Goal: Register for event/course

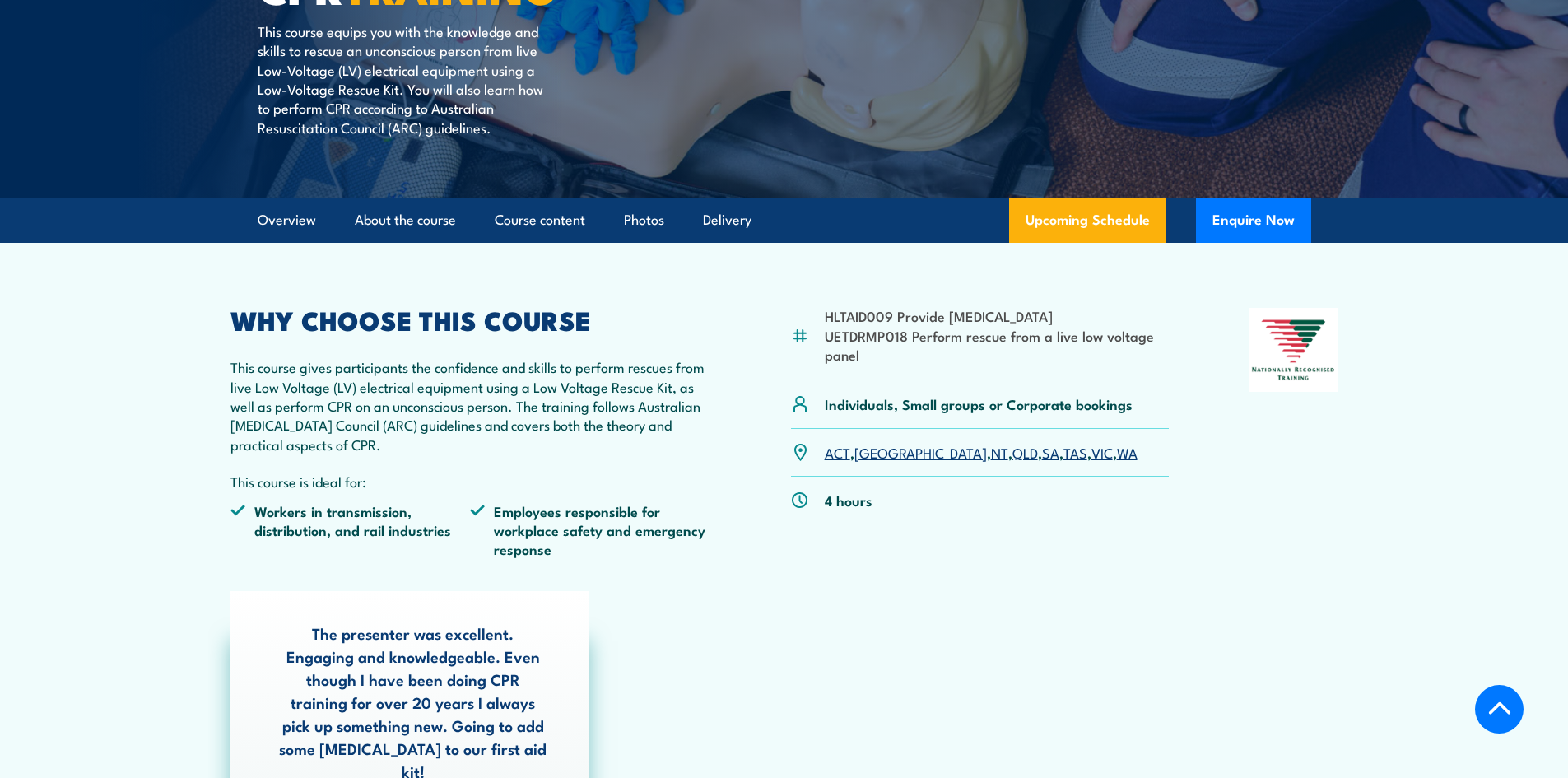
click at [1012, 452] on link "QLD" at bounding box center [1025, 452] width 26 height 20
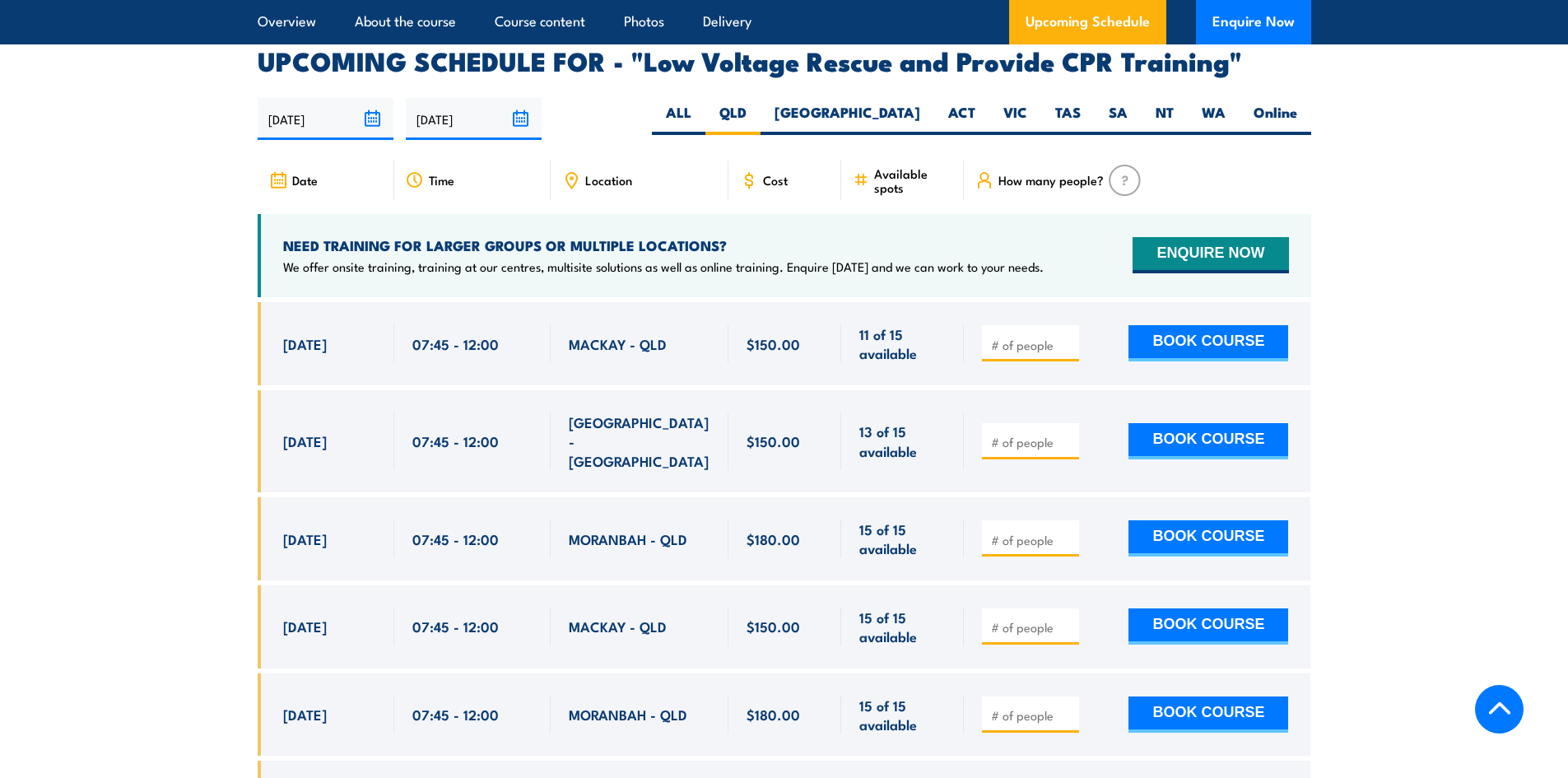
scroll to position [2853, 0]
click at [601, 172] on span "Location" at bounding box center [608, 179] width 47 height 14
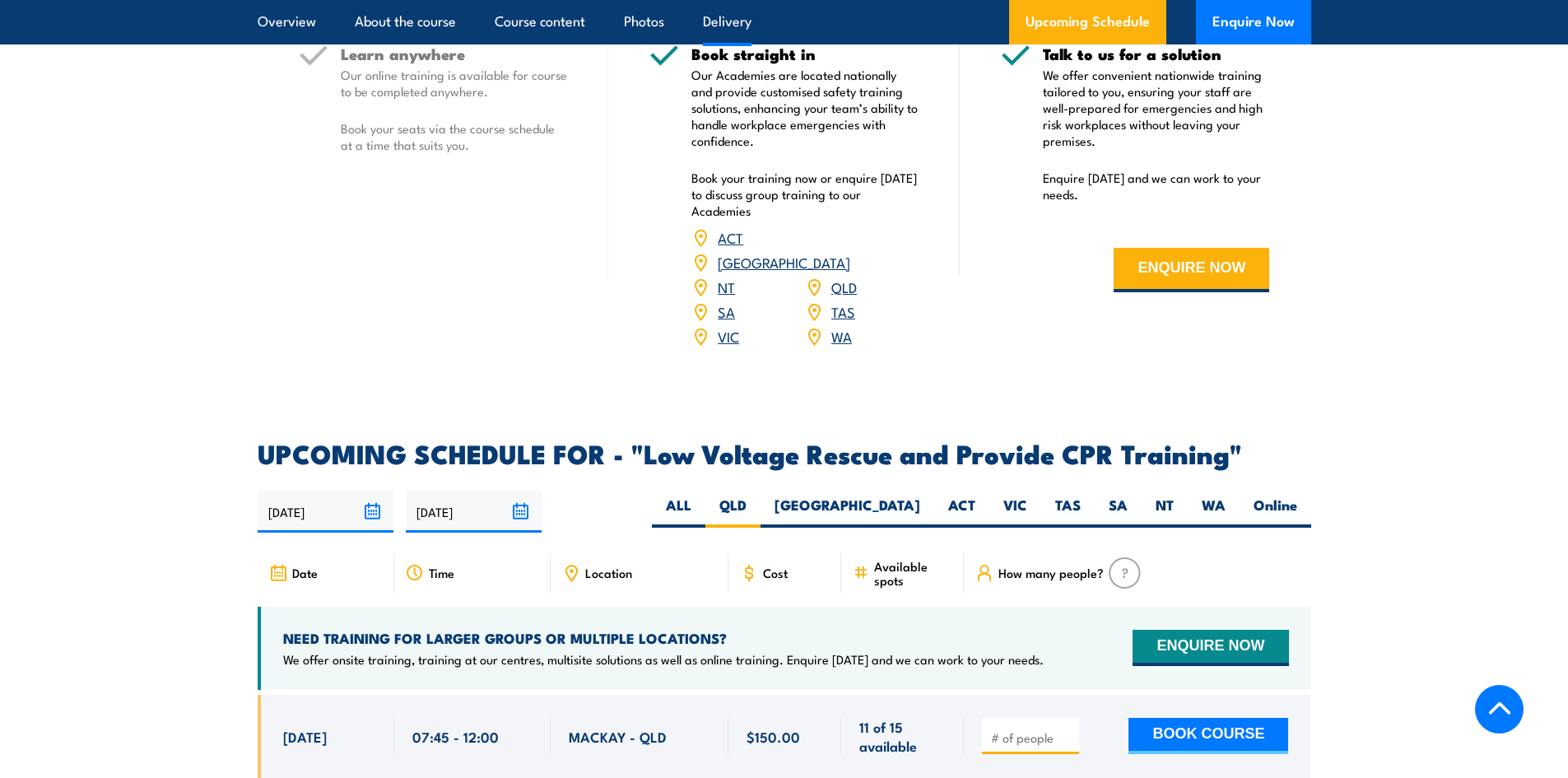
scroll to position [2441, 0]
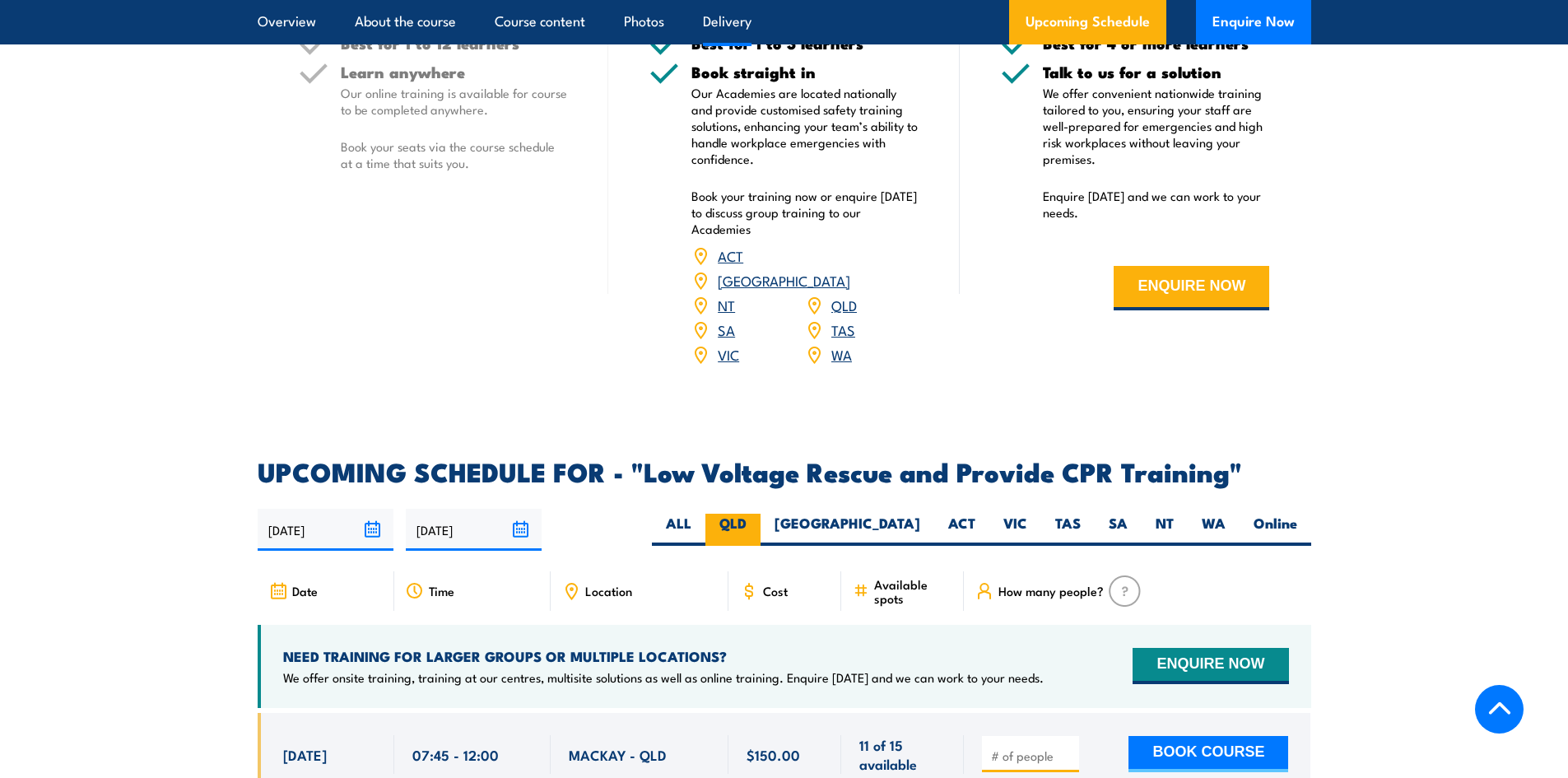
click at [760, 514] on label "QLD" at bounding box center [732, 530] width 55 height 33
click at [757, 514] on input "QLD" at bounding box center [752, 519] width 11 height 11
click at [609, 572] on div "Location" at bounding box center [640, 591] width 178 height 39
click at [606, 584] on span "Location" at bounding box center [608, 591] width 47 height 14
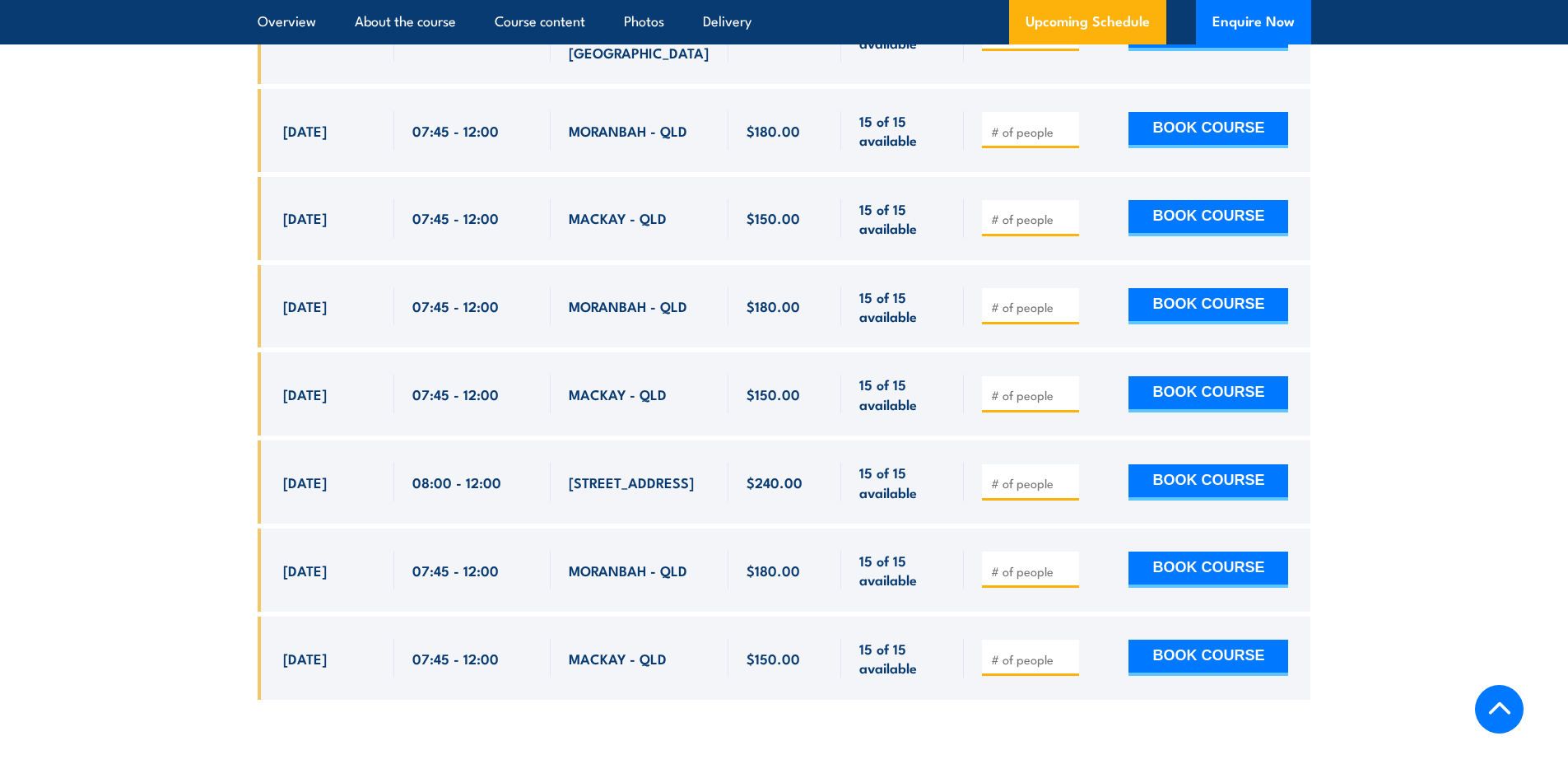
scroll to position [3430, 0]
